Goal: Find specific page/section: Find specific page/section

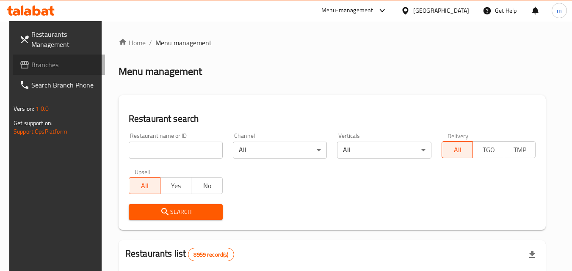
click at [32, 60] on span "Branches" at bounding box center [64, 65] width 67 height 10
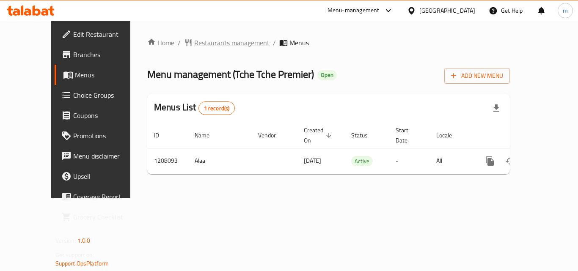
click at [200, 42] on span "Restaurants management" at bounding box center [231, 43] width 75 height 10
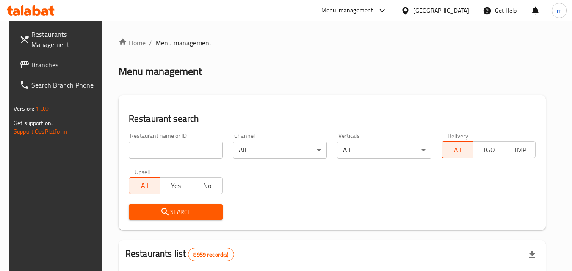
click at [172, 149] on input "search" at bounding box center [176, 150] width 94 height 17
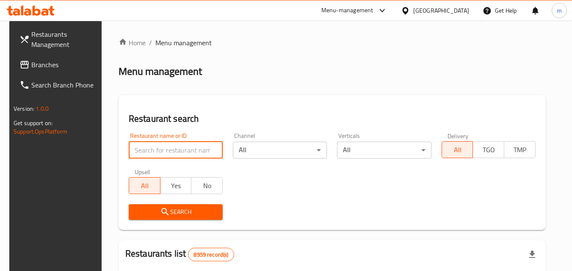
paste input "670770"
type input "670770"
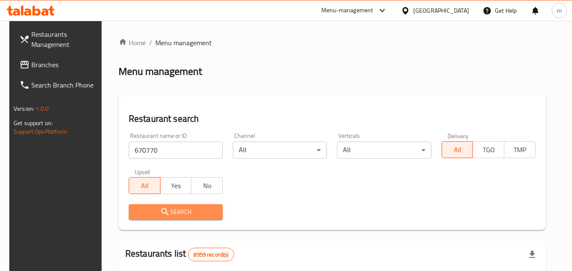
click at [204, 210] on span "Search" at bounding box center [176, 212] width 80 height 11
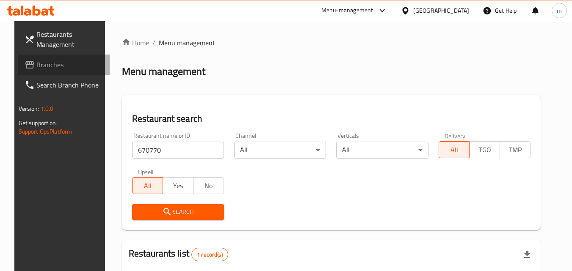
click at [41, 64] on span "Branches" at bounding box center [69, 65] width 67 height 10
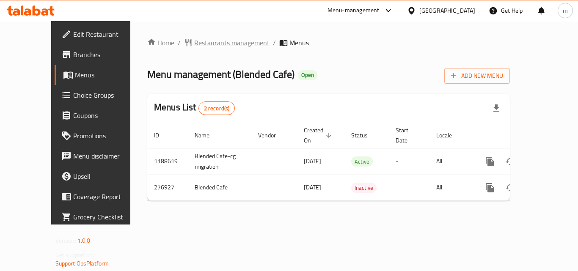
click at [202, 40] on span "Restaurants management" at bounding box center [231, 43] width 75 height 10
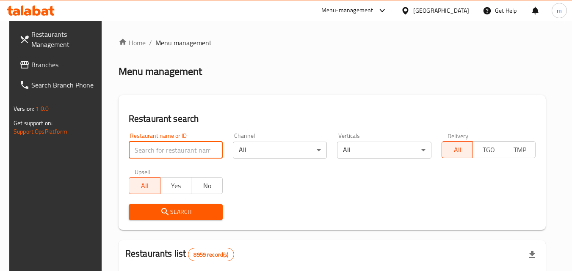
click at [158, 148] on input "search" at bounding box center [176, 150] width 94 height 17
paste input "628052"
type input "628052"
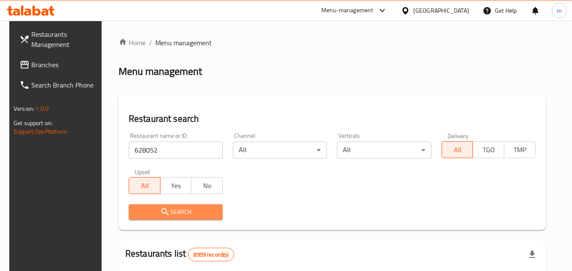
click at [180, 211] on span "Search" at bounding box center [176, 212] width 80 height 11
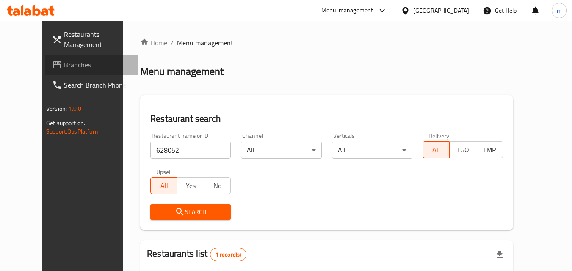
click at [64, 66] on span "Branches" at bounding box center [97, 65] width 67 height 10
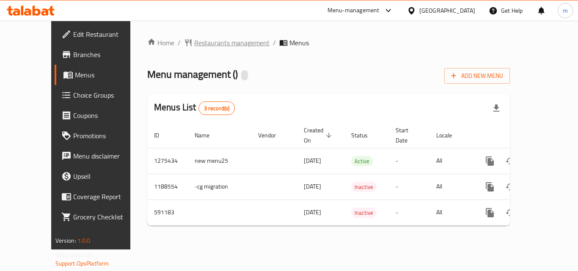
click at [194, 42] on span "Restaurants management" at bounding box center [231, 43] width 75 height 10
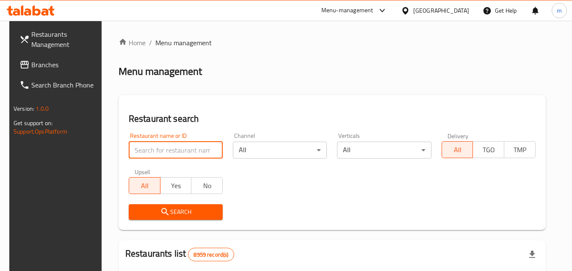
click at [170, 148] on input "search" at bounding box center [176, 150] width 94 height 17
paste input "637256"
type input "637256"
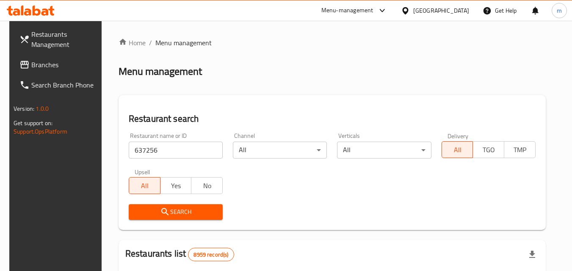
click at [166, 212] on span "Search" at bounding box center [176, 212] width 80 height 11
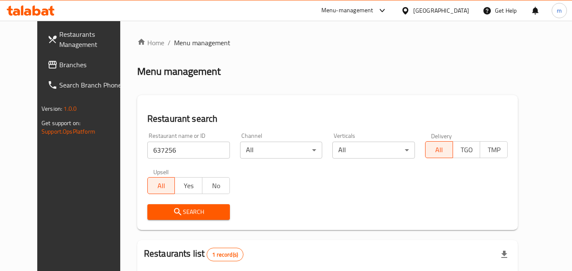
click at [442, 11] on div "[GEOGRAPHIC_DATA]" at bounding box center [435, 10] width 82 height 20
click at [408, 11] on icon at bounding box center [405, 10] width 6 height 7
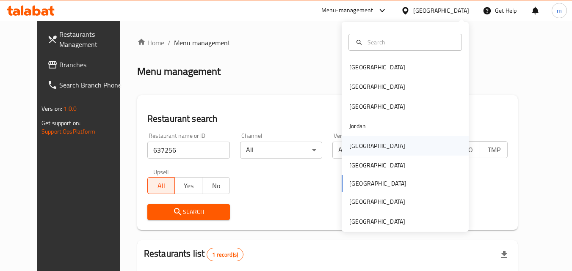
click at [360, 149] on div "[GEOGRAPHIC_DATA]" at bounding box center [377, 145] width 56 height 9
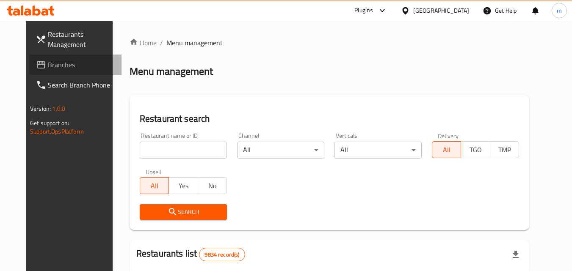
click at [48, 61] on span "Branches" at bounding box center [81, 65] width 67 height 10
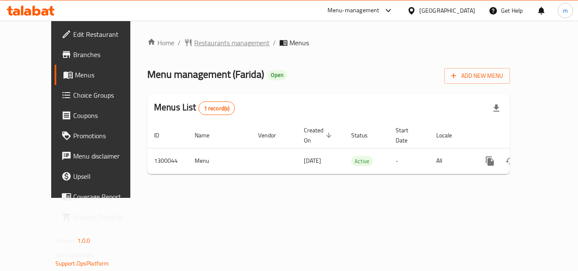
click at [196, 45] on span "Restaurants management" at bounding box center [231, 43] width 75 height 10
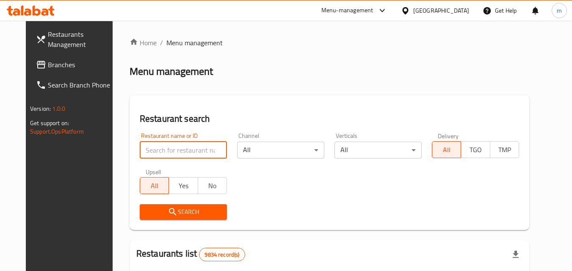
paste input "701615"
type input "701615"
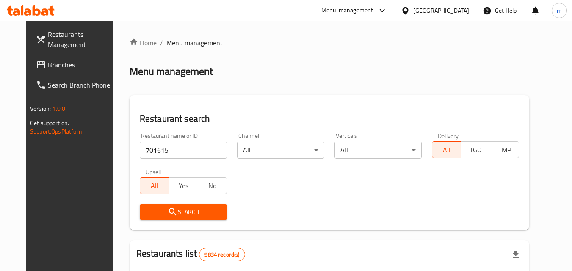
click at [178, 214] on span "Search" at bounding box center [184, 212] width 74 height 11
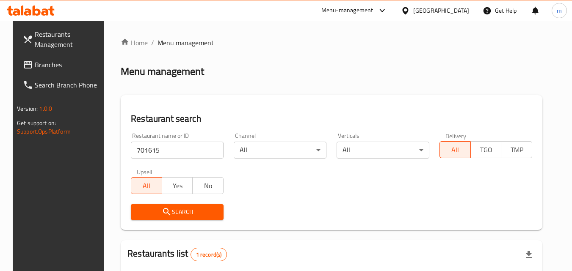
click at [460, 10] on div "[GEOGRAPHIC_DATA]" at bounding box center [441, 10] width 56 height 9
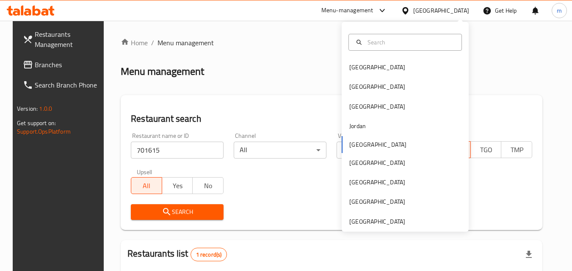
scroll to position [5, 0]
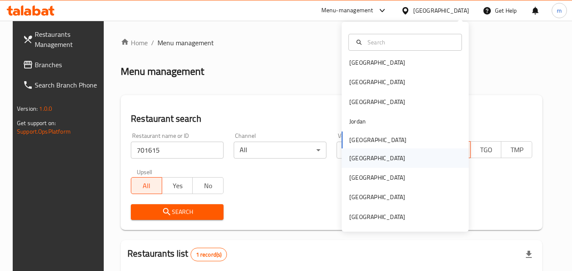
click at [352, 155] on div "[GEOGRAPHIC_DATA]" at bounding box center [377, 158] width 56 height 9
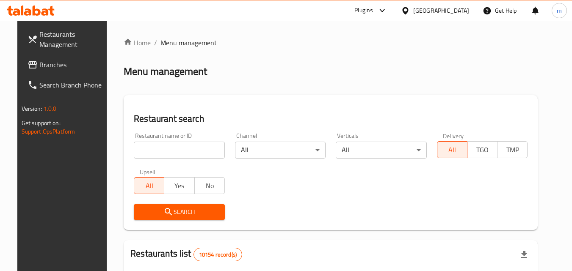
click at [39, 61] on span "Branches" at bounding box center [72, 65] width 67 height 10
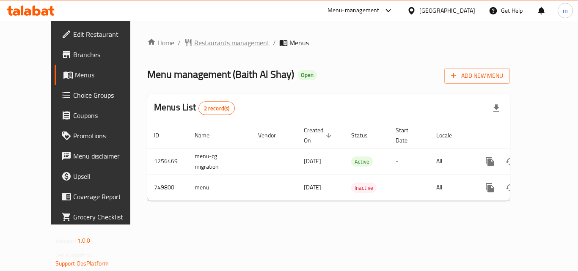
click at [216, 44] on span "Restaurants management" at bounding box center [231, 43] width 75 height 10
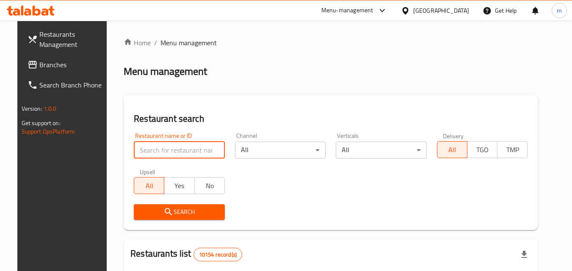
click at [192, 150] on input "search" at bounding box center [179, 150] width 91 height 17
paste input "648929"
type input "648929"
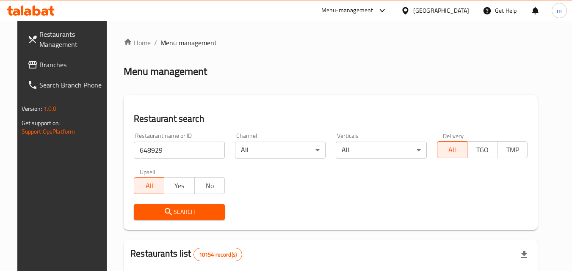
click at [163, 213] on icon "submit" at bounding box center [168, 212] width 10 height 10
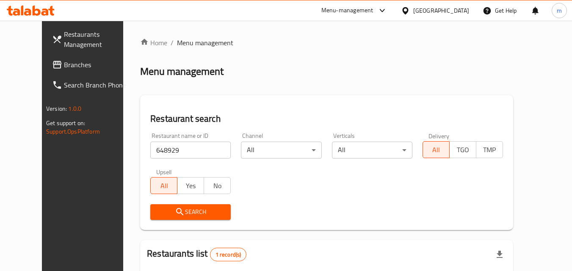
click at [459, 7] on div "[GEOGRAPHIC_DATA]" at bounding box center [441, 10] width 56 height 9
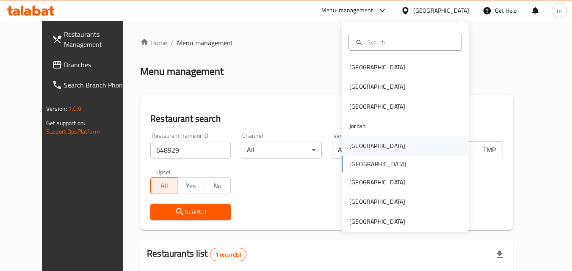
click at [356, 144] on div "[GEOGRAPHIC_DATA]" at bounding box center [377, 145] width 56 height 9
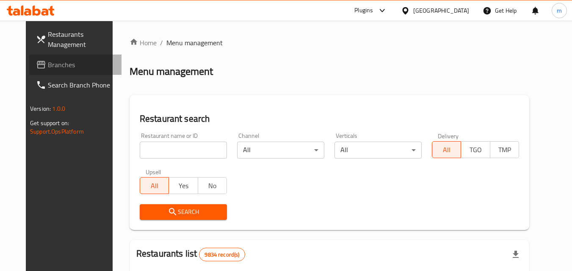
click at [48, 62] on span "Branches" at bounding box center [81, 65] width 67 height 10
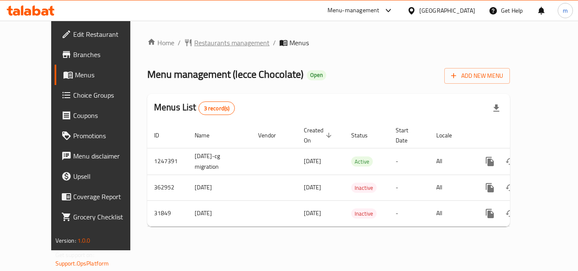
click at [194, 42] on span "Restaurants management" at bounding box center [231, 43] width 75 height 10
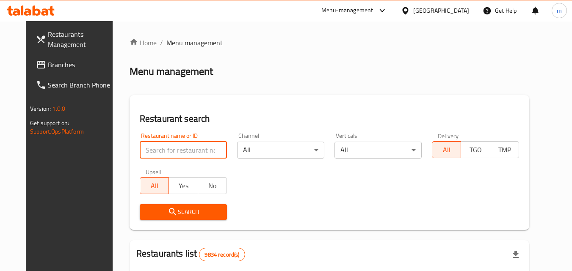
click at [169, 151] on input "search" at bounding box center [183, 150] width 87 height 17
paste input "16326"
type input "16326"
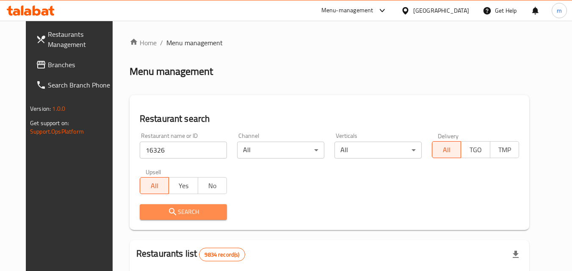
click at [172, 213] on span "Search" at bounding box center [184, 212] width 74 height 11
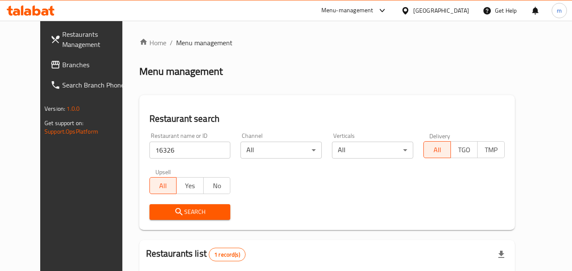
drag, startPoint x: 448, startPoint y: 8, endPoint x: 448, endPoint y: 19, distance: 11.9
click at [413, 9] on div at bounding box center [407, 10] width 12 height 9
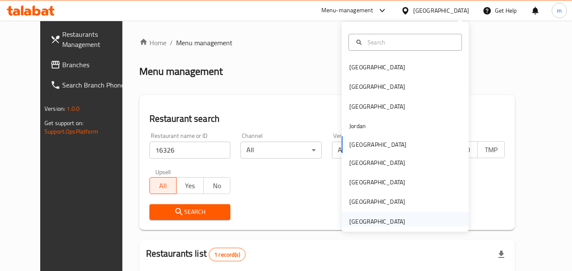
click at [377, 224] on div "[GEOGRAPHIC_DATA]" at bounding box center [377, 221] width 56 height 9
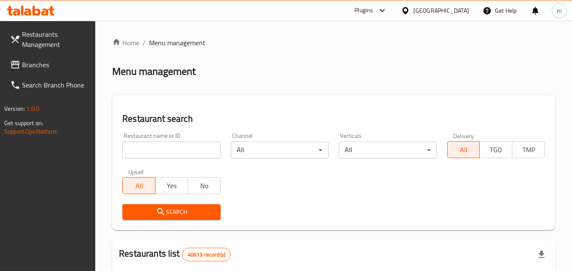
click at [33, 66] on span "Branches" at bounding box center [55, 65] width 67 height 10
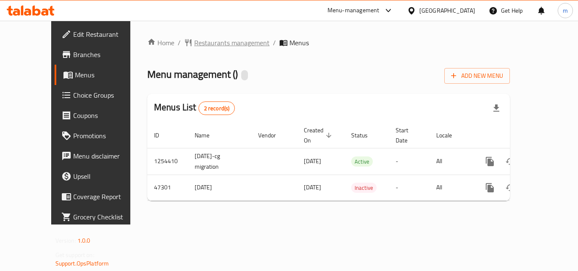
click at [210, 43] on span "Restaurants management" at bounding box center [231, 43] width 75 height 10
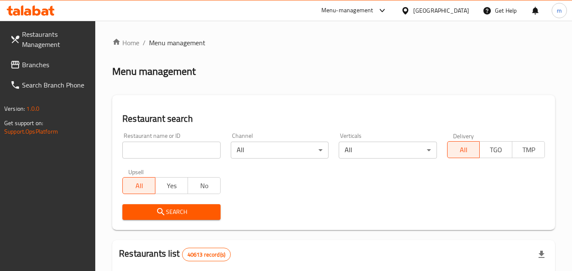
click at [156, 148] on input "search" at bounding box center [171, 150] width 98 height 17
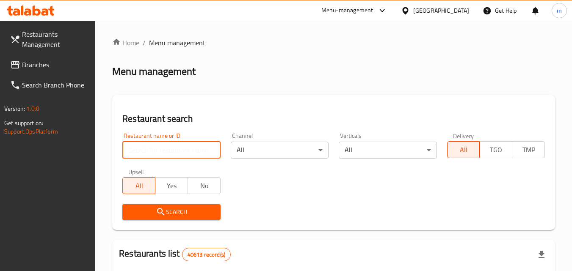
paste input "24052"
type input "24052"
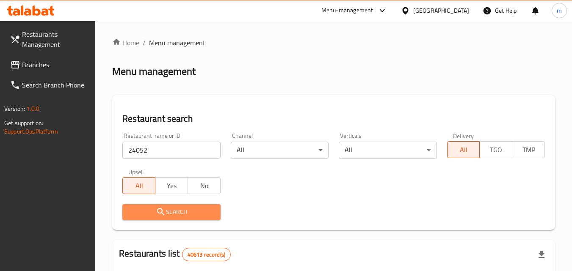
click at [194, 213] on span "Search" at bounding box center [171, 212] width 84 height 11
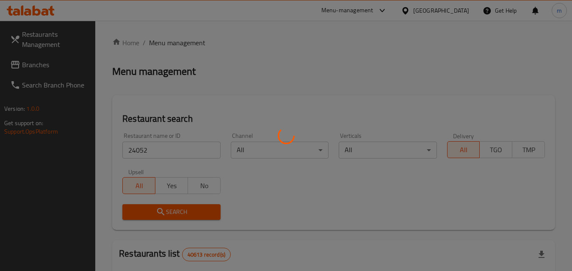
click at [194, 213] on div at bounding box center [286, 135] width 572 height 271
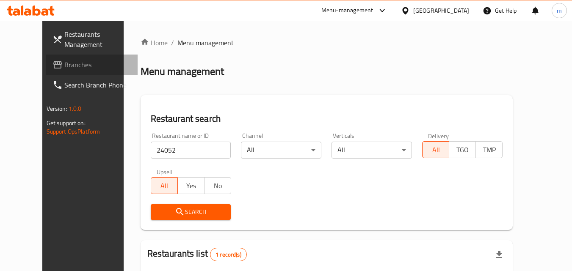
click at [64, 65] on span "Branches" at bounding box center [97, 65] width 67 height 10
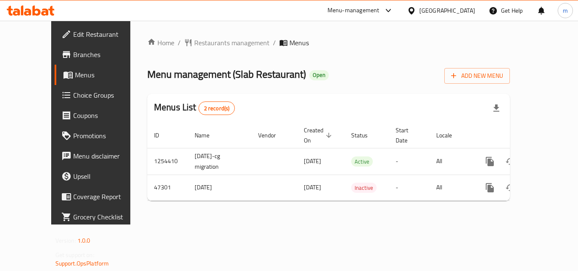
click at [426, 9] on div "United Arab Emirates" at bounding box center [448, 10] width 56 height 9
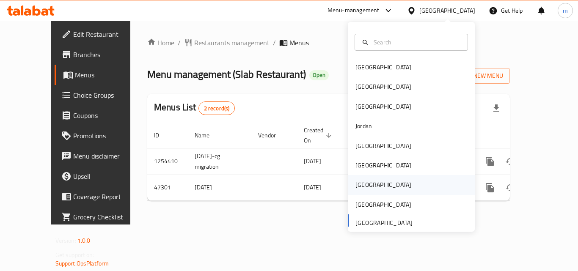
click at [364, 185] on div "[GEOGRAPHIC_DATA]" at bounding box center [384, 184] width 56 height 9
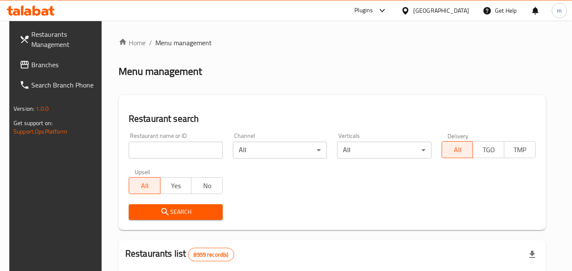
click at [35, 65] on span "Branches" at bounding box center [64, 65] width 67 height 10
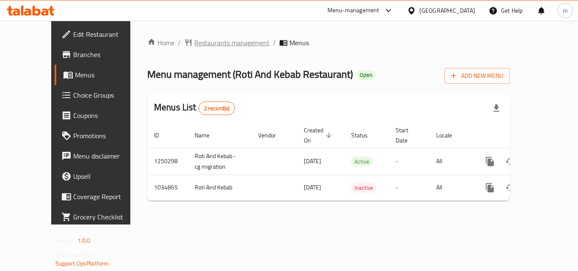
click at [194, 43] on span "Restaurants management" at bounding box center [231, 43] width 75 height 10
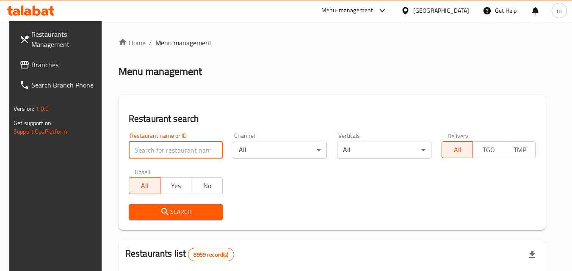
click at [160, 149] on input "search" at bounding box center [176, 150] width 94 height 17
paste input "661593"
type input "661593"
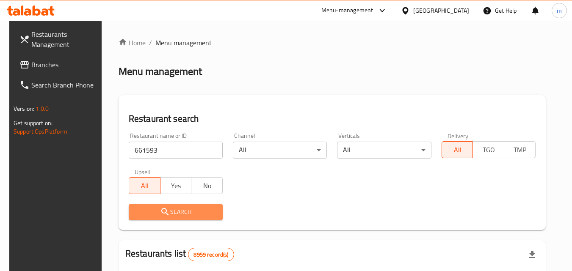
click at [167, 211] on span "Search" at bounding box center [176, 212] width 80 height 11
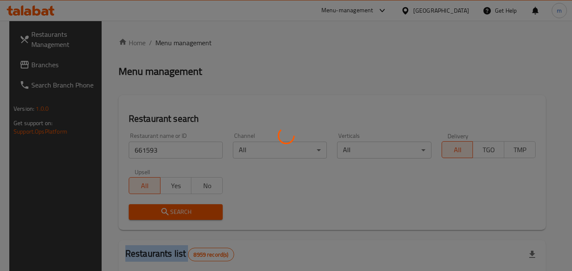
click at [167, 211] on div at bounding box center [286, 135] width 572 height 271
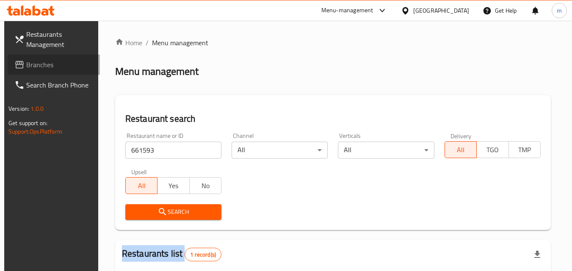
click at [29, 61] on span "Branches" at bounding box center [59, 65] width 67 height 10
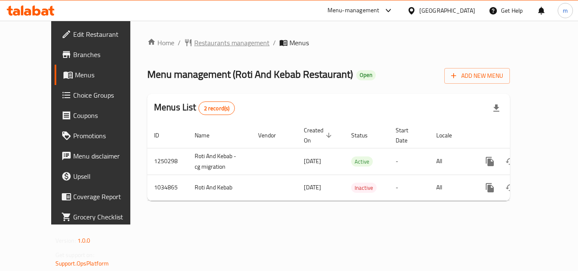
click at [209, 45] on span "Restaurants management" at bounding box center [231, 43] width 75 height 10
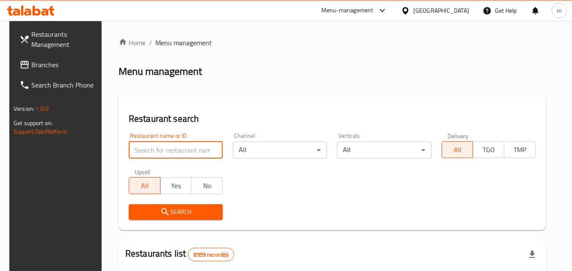
click at [167, 151] on input "search" at bounding box center [176, 150] width 94 height 17
paste input "661593"
type input "661593"
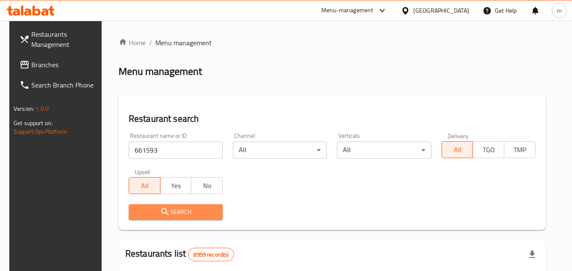
click at [161, 216] on icon "submit" at bounding box center [165, 212] width 10 height 10
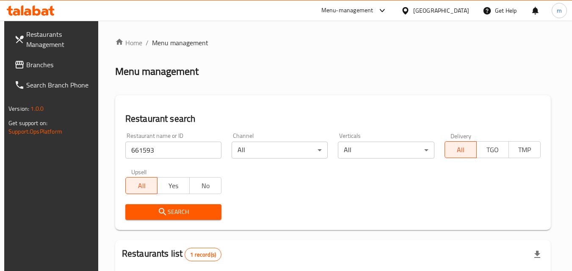
click at [413, 9] on div at bounding box center [407, 10] width 12 height 9
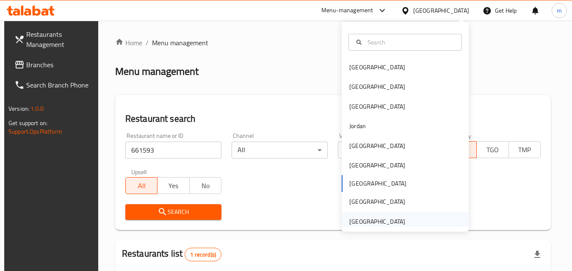
click at [376, 221] on div "[GEOGRAPHIC_DATA]" at bounding box center [377, 221] width 56 height 9
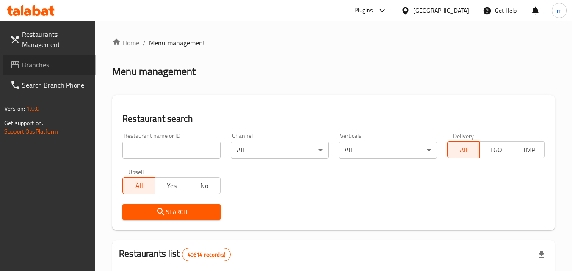
click at [42, 66] on span "Branches" at bounding box center [55, 65] width 67 height 10
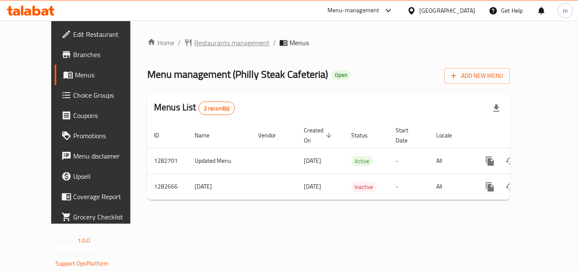
click at [198, 41] on span "Restaurants management" at bounding box center [231, 43] width 75 height 10
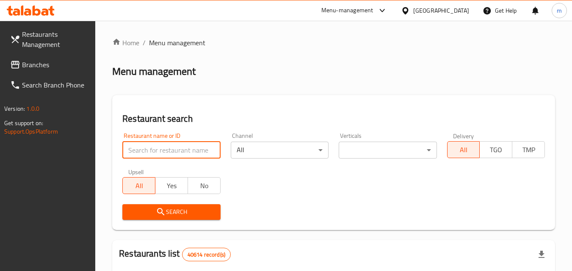
click at [193, 148] on input "search" at bounding box center [171, 150] width 98 height 17
paste input "694930"
type input "694930"
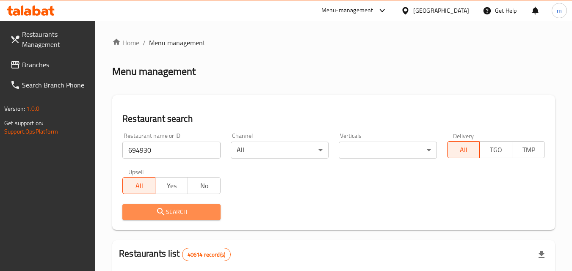
click at [185, 210] on span "Search" at bounding box center [171, 212] width 84 height 11
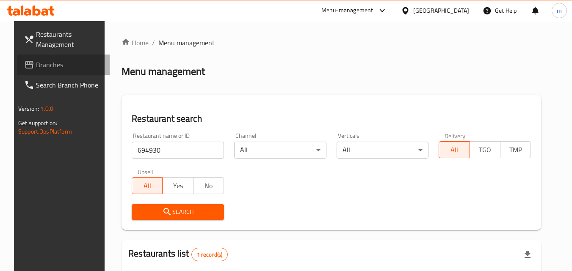
click at [44, 63] on span "Branches" at bounding box center [69, 65] width 67 height 10
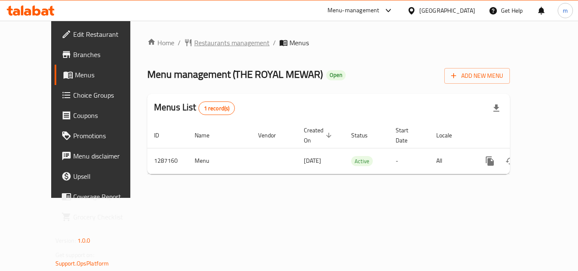
click at [203, 40] on span "Restaurants management" at bounding box center [231, 43] width 75 height 10
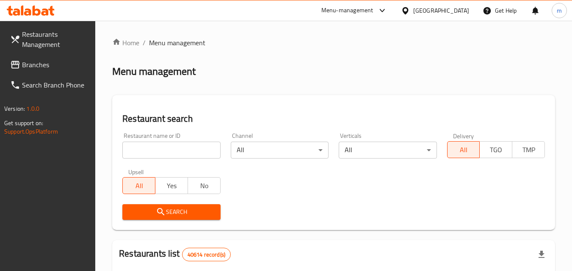
click at [169, 149] on input "search" at bounding box center [171, 150] width 98 height 17
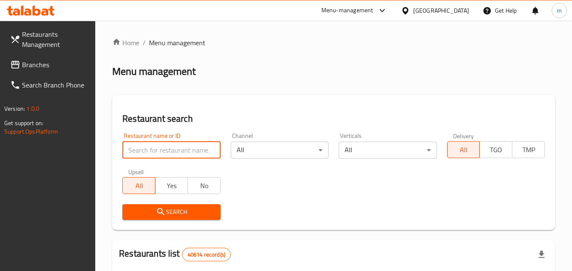
paste input "696596"
type input "696596"
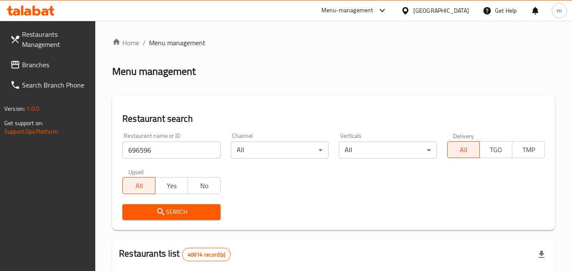
click at [167, 210] on span "Search" at bounding box center [171, 212] width 84 height 11
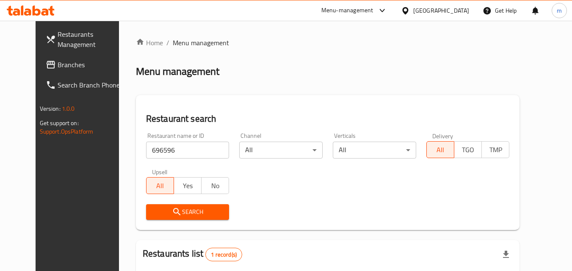
click at [58, 66] on span "Branches" at bounding box center [91, 65] width 67 height 10
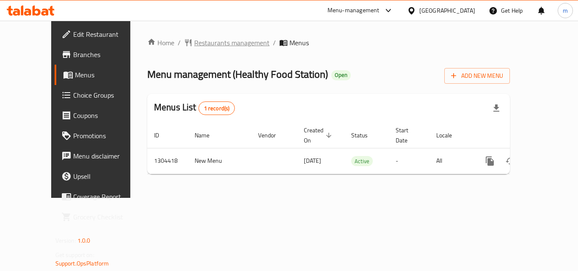
click at [194, 40] on span "Restaurants management" at bounding box center [231, 43] width 75 height 10
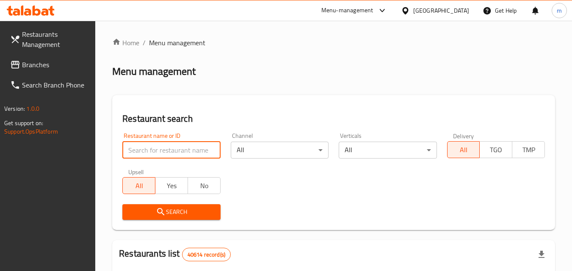
click at [158, 149] on input "search" at bounding box center [171, 150] width 98 height 17
paste input "703112"
type input "703112"
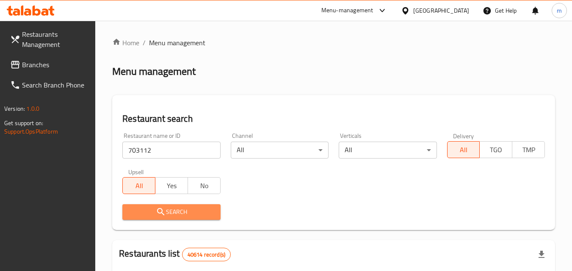
click at [182, 208] on span "Search" at bounding box center [171, 212] width 84 height 11
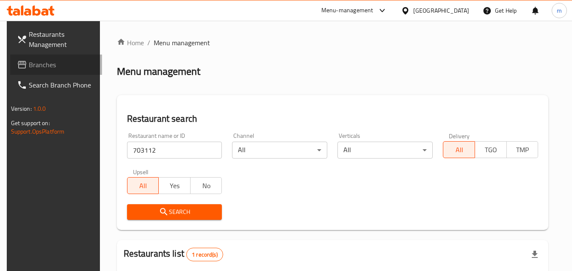
click at [39, 67] on span "Branches" at bounding box center [62, 65] width 67 height 10
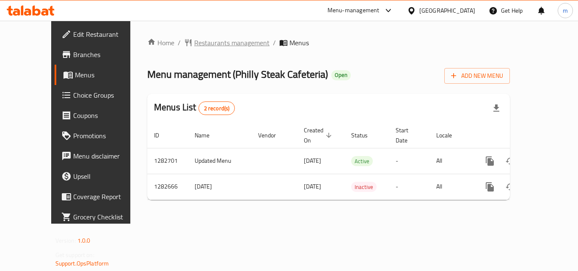
click at [194, 46] on span "Restaurants management" at bounding box center [231, 43] width 75 height 10
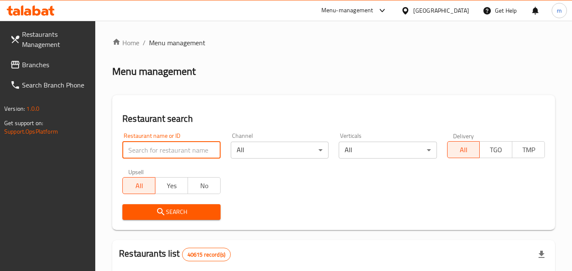
click at [178, 148] on input "search" at bounding box center [171, 150] width 98 height 17
paste input "694930"
type input "694930"
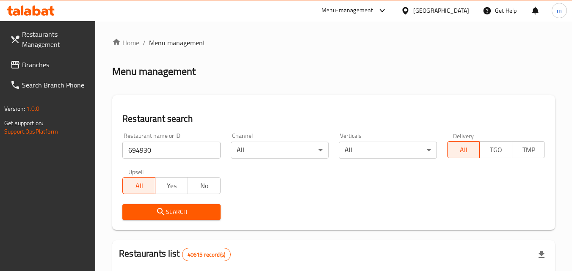
click at [173, 214] on span "Search" at bounding box center [171, 212] width 84 height 11
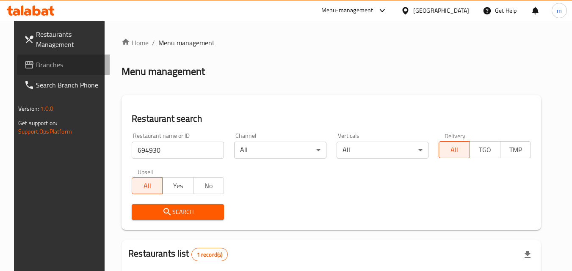
click at [36, 62] on span "Branches" at bounding box center [69, 65] width 67 height 10
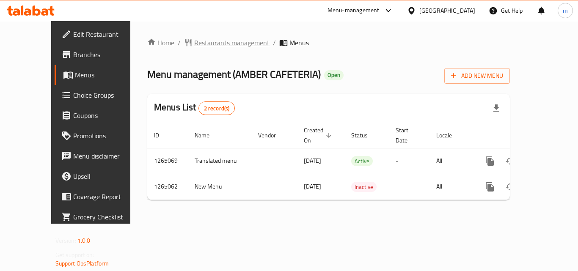
click at [208, 44] on span "Restaurants management" at bounding box center [231, 43] width 75 height 10
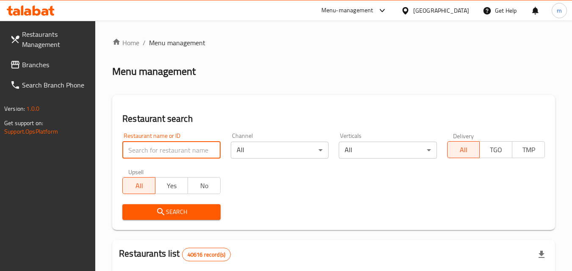
click at [188, 152] on input "search" at bounding box center [171, 150] width 98 height 17
paste input "686514"
type input "686514"
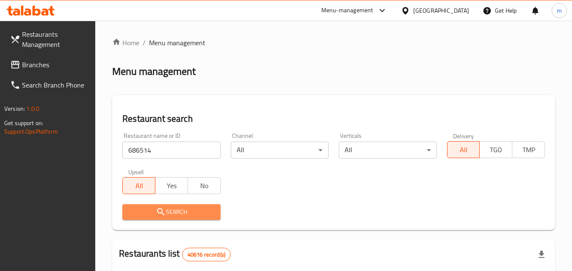
click at [173, 210] on span "Search" at bounding box center [171, 212] width 84 height 11
